Goal: Information Seeking & Learning: Learn about a topic

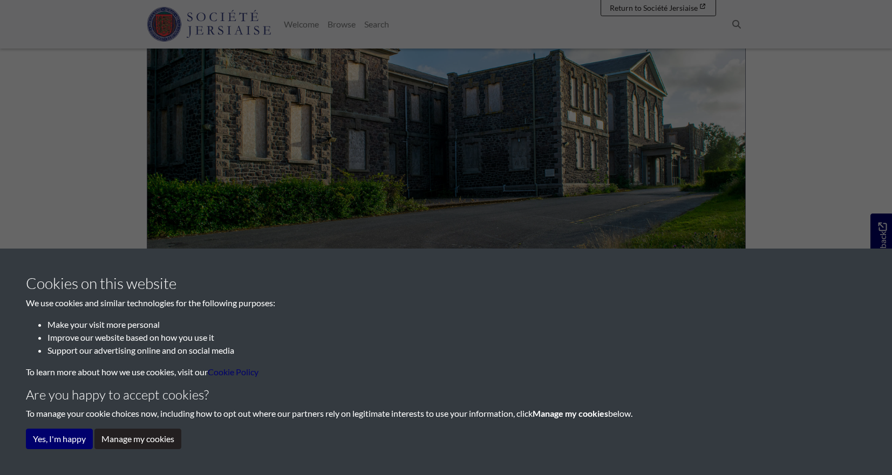
scroll to position [345, 0]
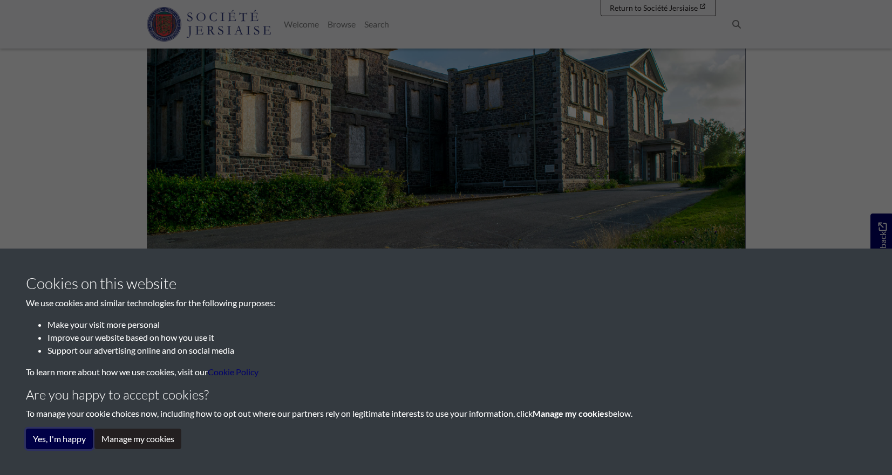
click at [81, 434] on button "Yes, I'm happy" at bounding box center [59, 439] width 67 height 20
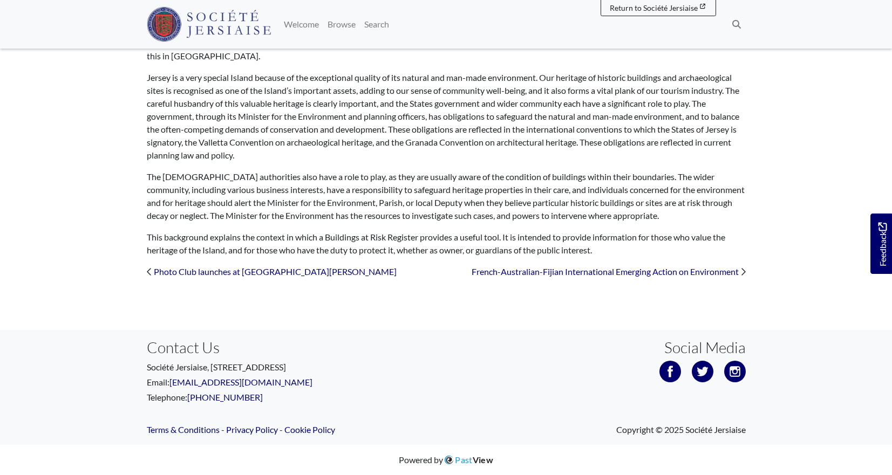
scroll to position [1029, 0]
click at [213, 266] on link "Photo Club launches at [GEOGRAPHIC_DATA][PERSON_NAME]" at bounding box center [275, 271] width 243 height 10
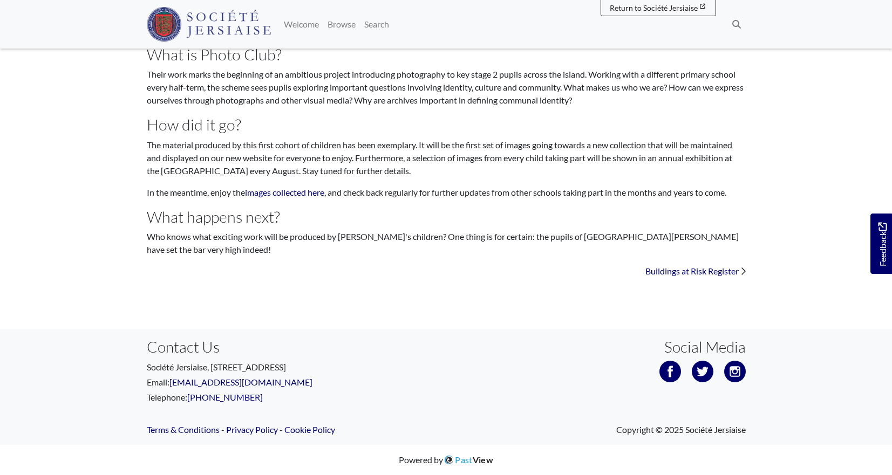
scroll to position [510, 0]
click at [646, 266] on link "Buildings at Risk Register" at bounding box center [691, 271] width 93 height 10
